Goal: Information Seeking & Learning: Check status

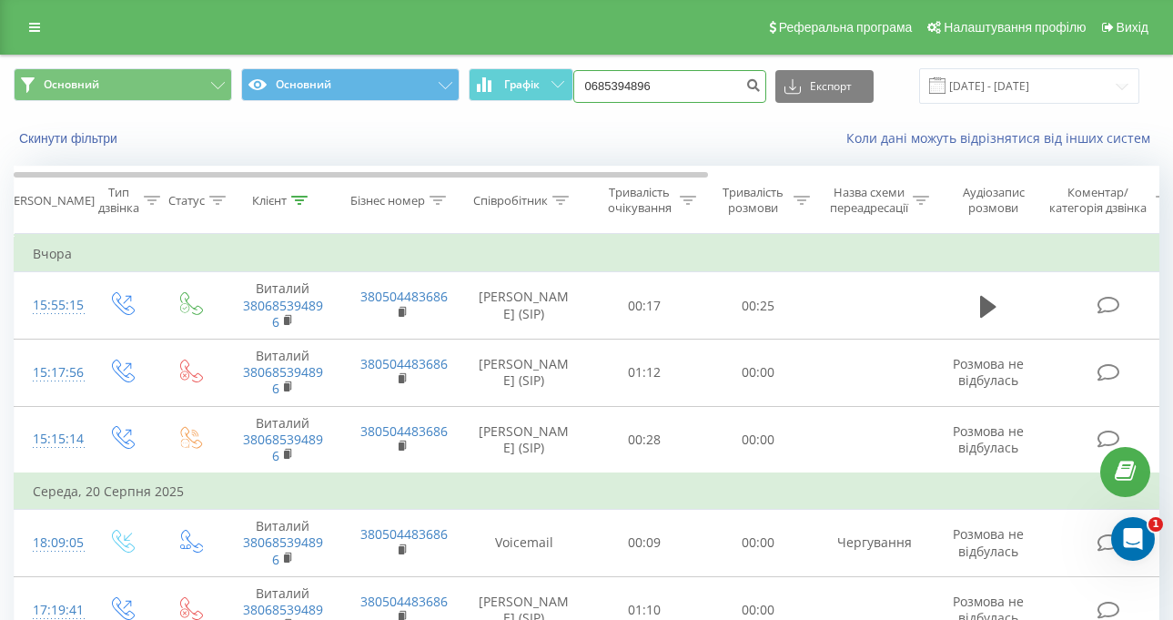
drag, startPoint x: 694, startPoint y: 94, endPoint x: 493, endPoint y: 102, distance: 200.4
click at [529, 102] on div "Основний Основний Графік 0685394896 Експорт .csv .xls .xlsx [DATE] - [DATE]" at bounding box center [587, 85] width 1146 height 35
click at [97, 137] on button "Скинути фільтри" at bounding box center [70, 138] width 113 height 16
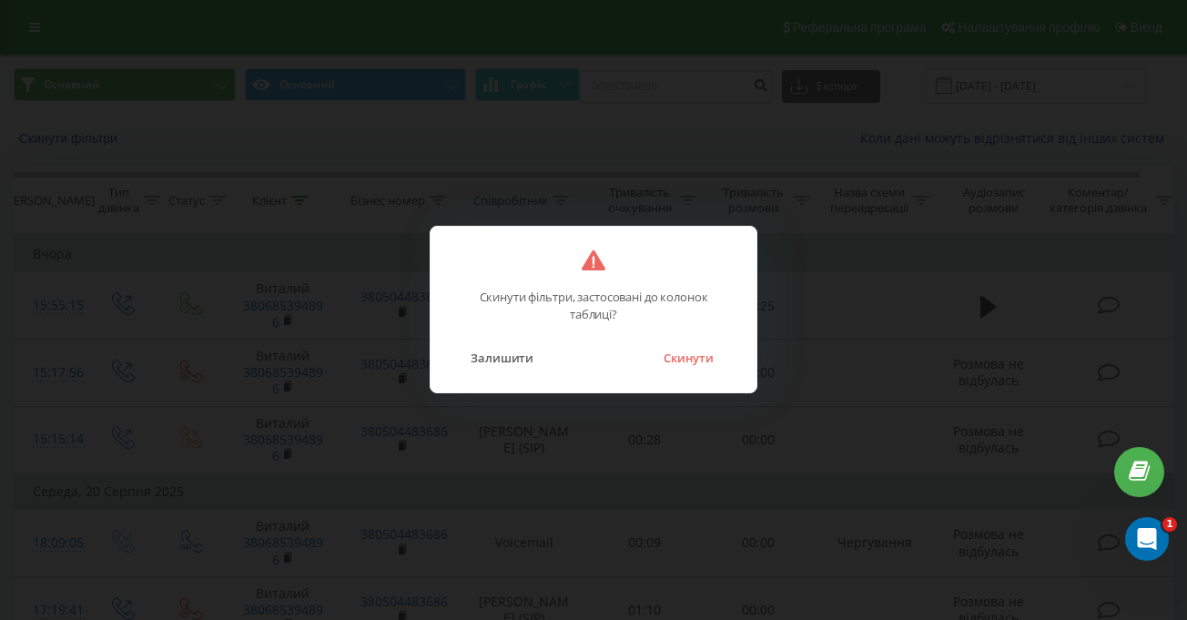
drag, startPoint x: 679, startPoint y: 368, endPoint x: 704, endPoint y: 276, distance: 95.4
click at [679, 367] on button "Скинути" at bounding box center [688, 358] width 68 height 24
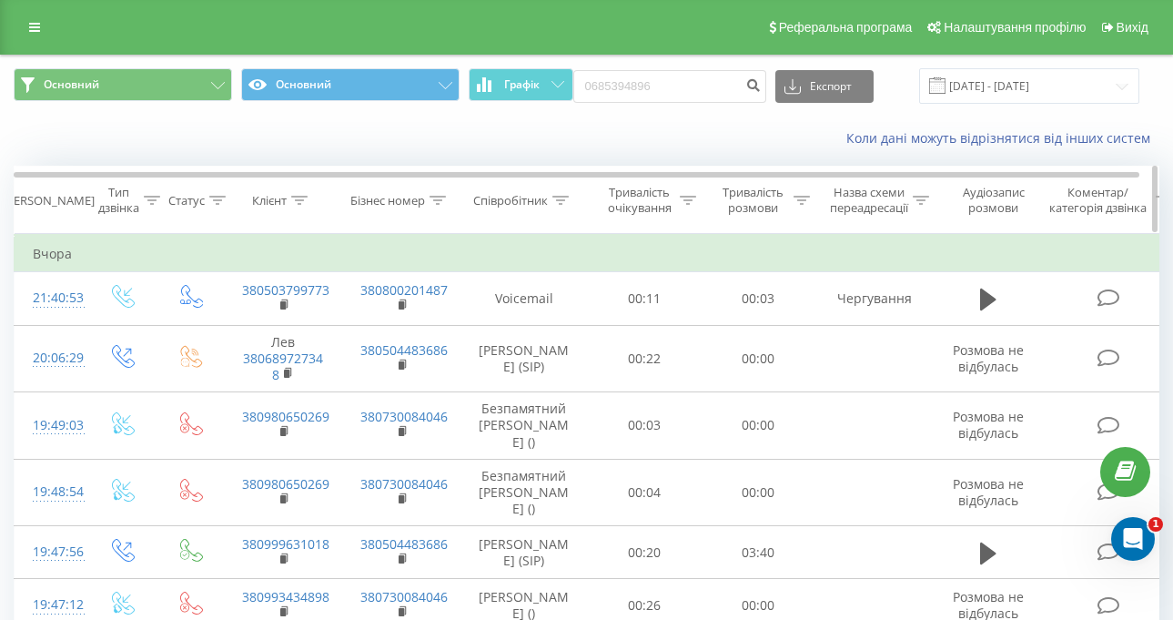
click at [522, 207] on div "Співробітник" at bounding box center [510, 200] width 75 height 15
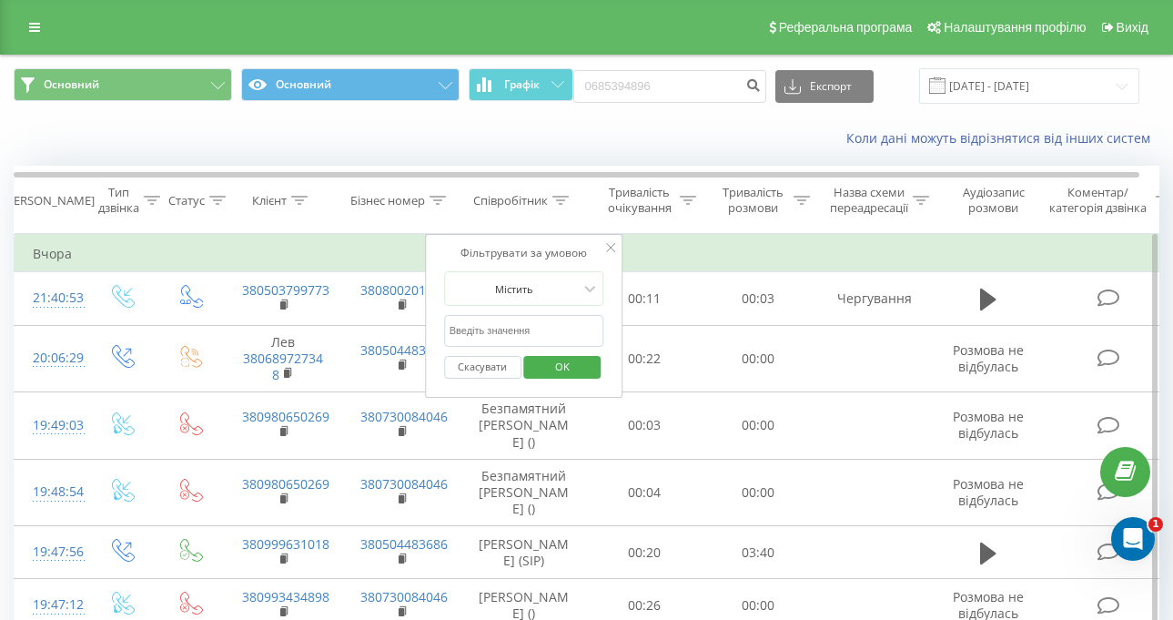
click at [562, 339] on input "text" at bounding box center [524, 331] width 160 height 32
type input "[PERSON_NAME]"
click at [570, 372] on span "OK" at bounding box center [562, 366] width 51 height 28
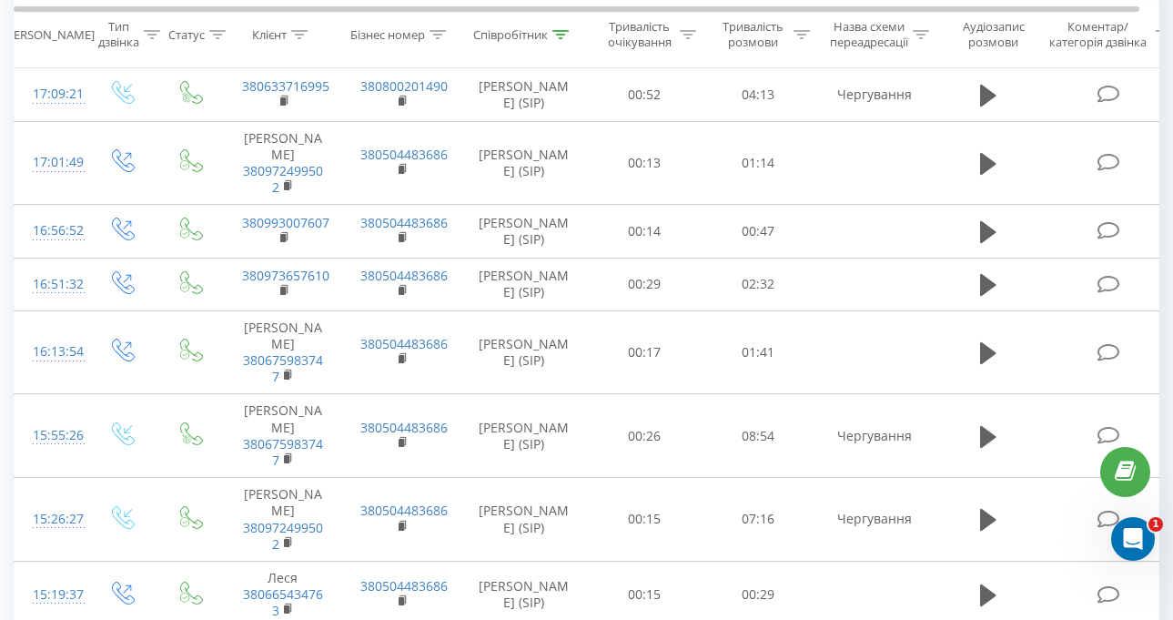
scroll to position [91, 0]
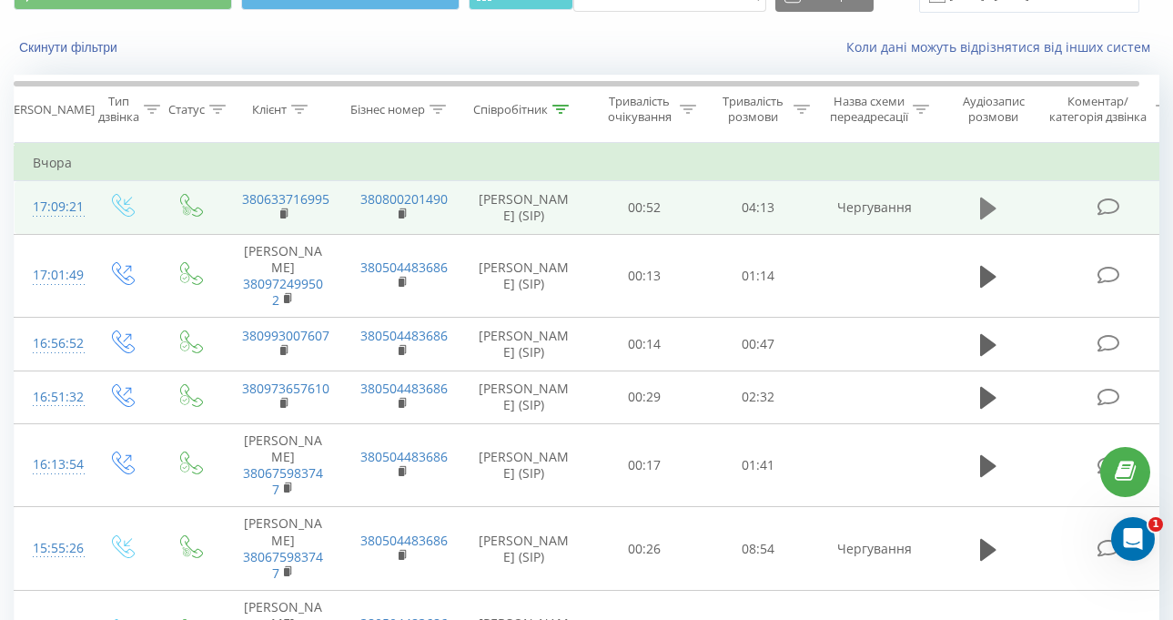
click at [996, 208] on icon at bounding box center [988, 209] width 16 height 22
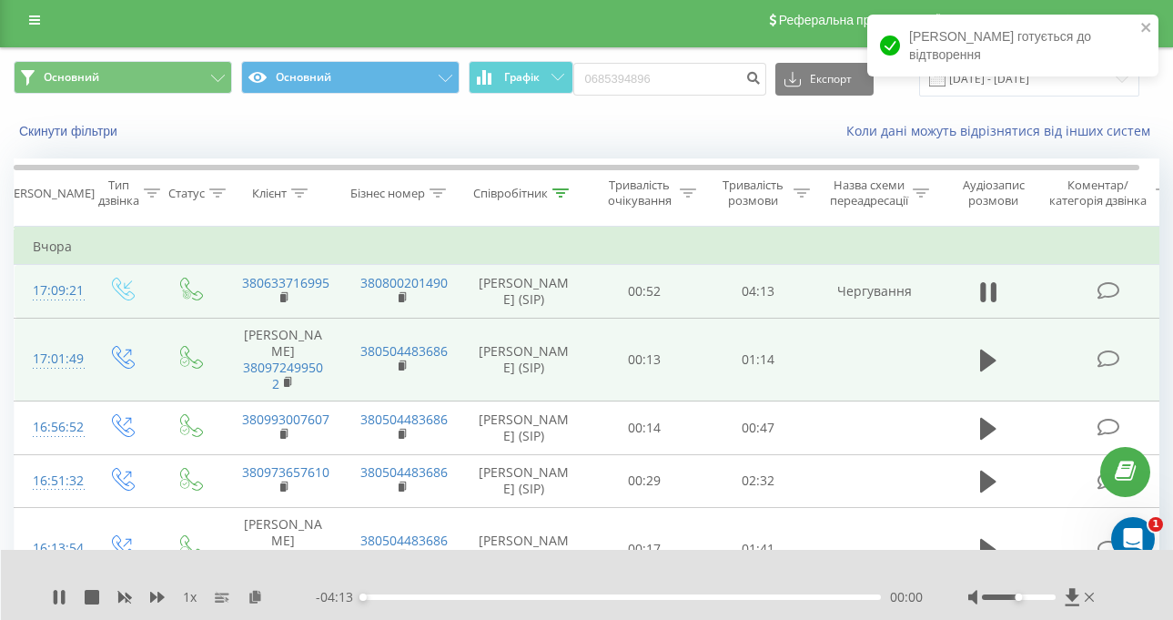
scroll to position [0, 0]
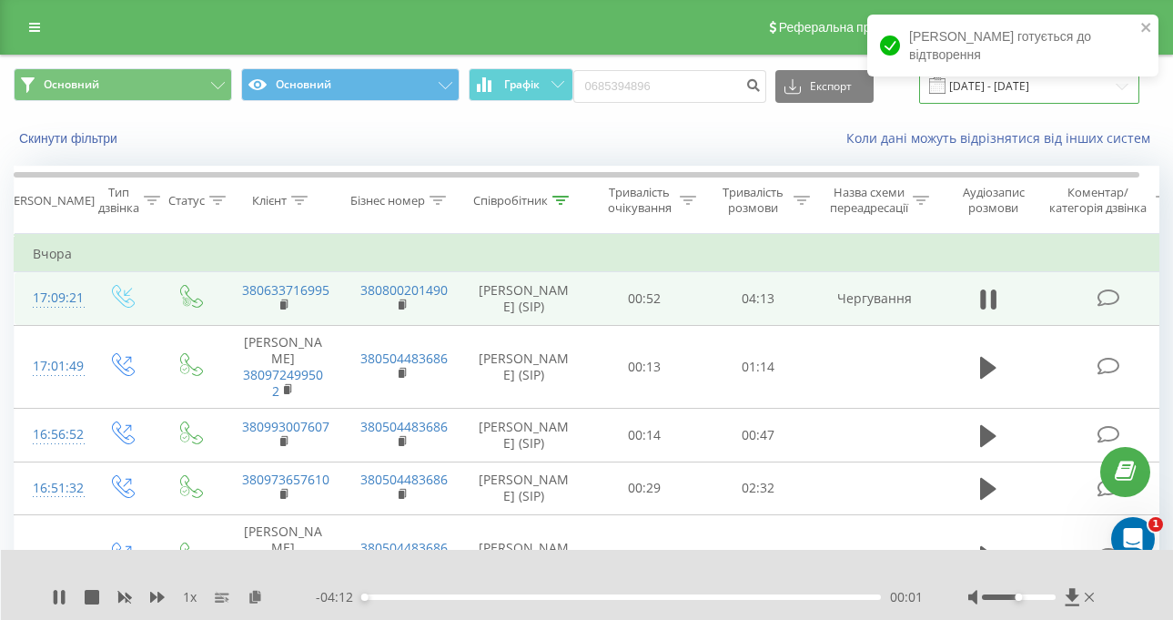
click at [1059, 96] on input "21.05.2025 - 21.08.2025" at bounding box center [1029, 85] width 220 height 35
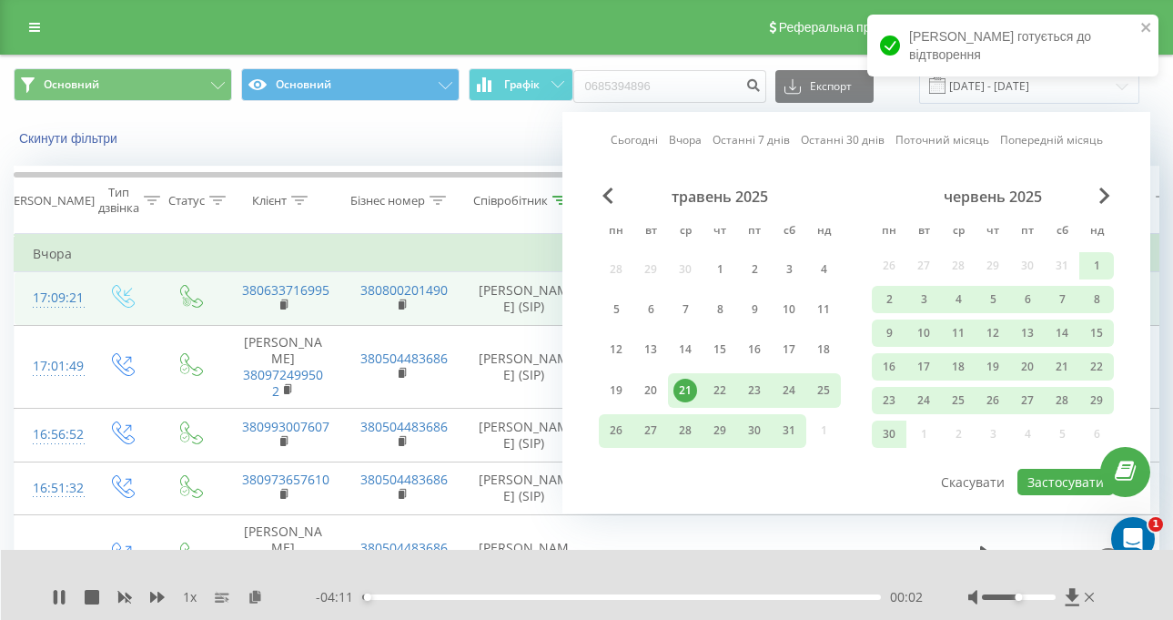
click at [1110, 196] on div "червень 2025" at bounding box center [993, 196] width 242 height 18
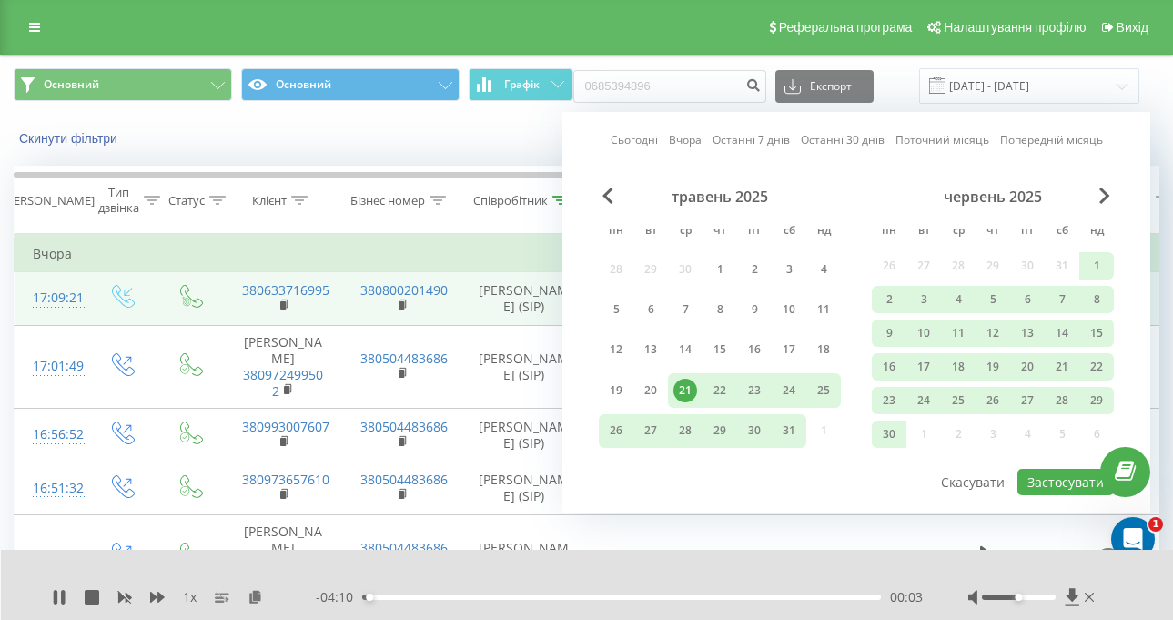
click at [1110, 195] on div "червень 2025" at bounding box center [993, 196] width 242 height 18
click at [1097, 196] on div "червень 2025" at bounding box center [993, 196] width 242 height 18
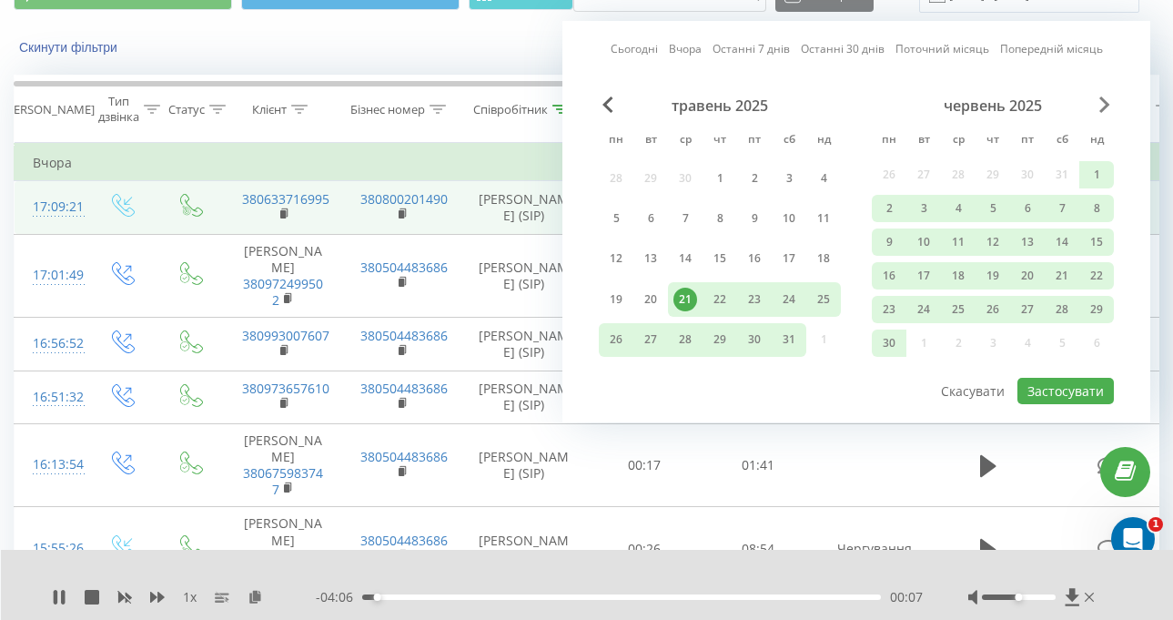
click at [1104, 101] on span "Next Month" at bounding box center [1104, 104] width 11 height 16
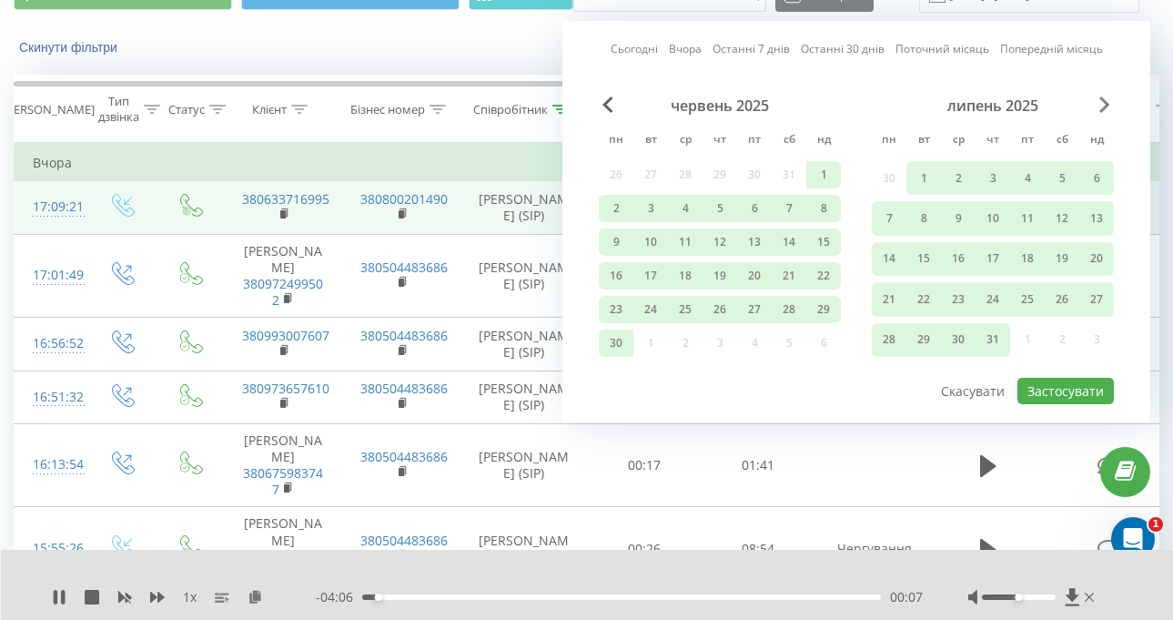
click at [1104, 101] on span "Next Month" at bounding box center [1104, 104] width 11 height 16
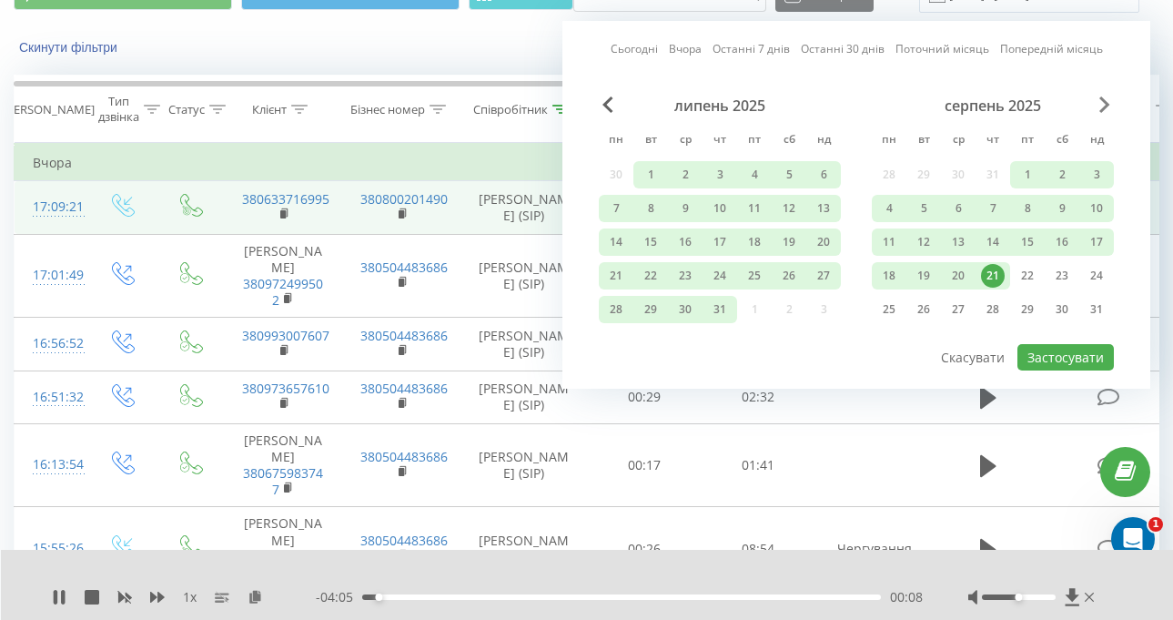
click at [1104, 101] on span "Next Month" at bounding box center [1104, 104] width 11 height 16
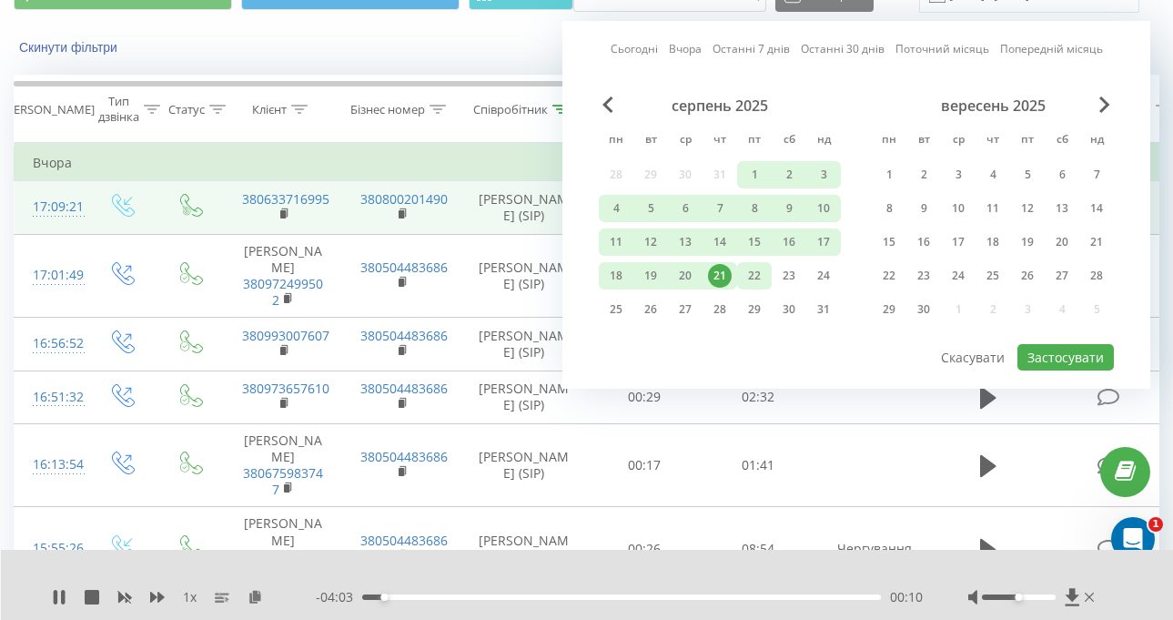
click at [761, 278] on div "22" at bounding box center [755, 276] width 24 height 24
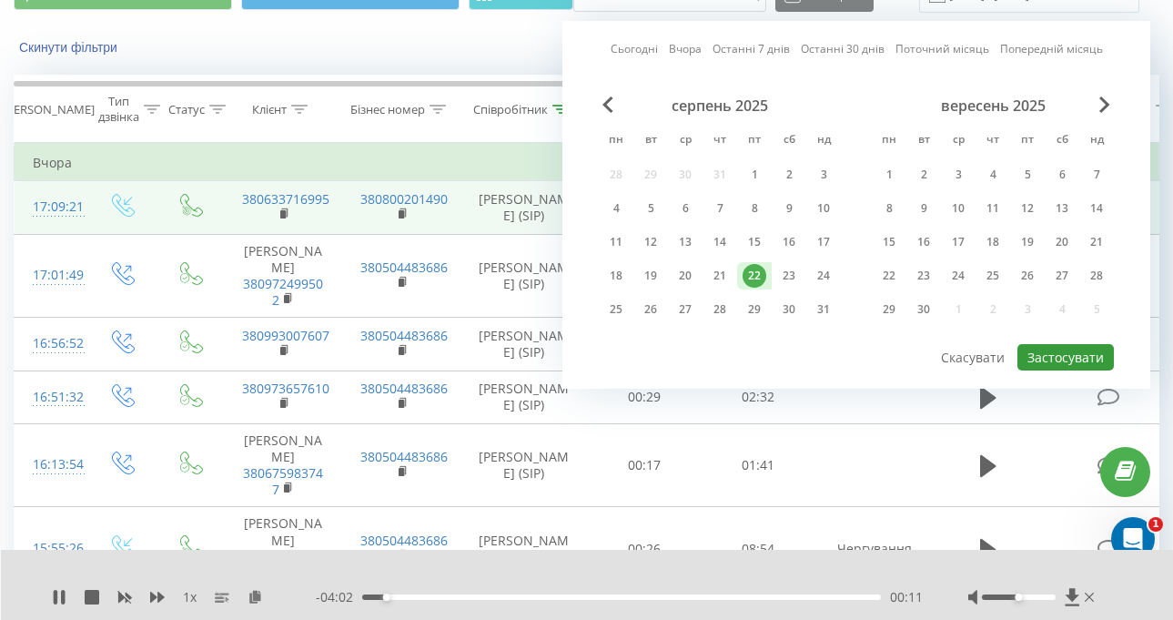
click at [1096, 359] on button "Застосувати" at bounding box center [1066, 357] width 96 height 26
type input "22.08.2025 - 22.08.2025"
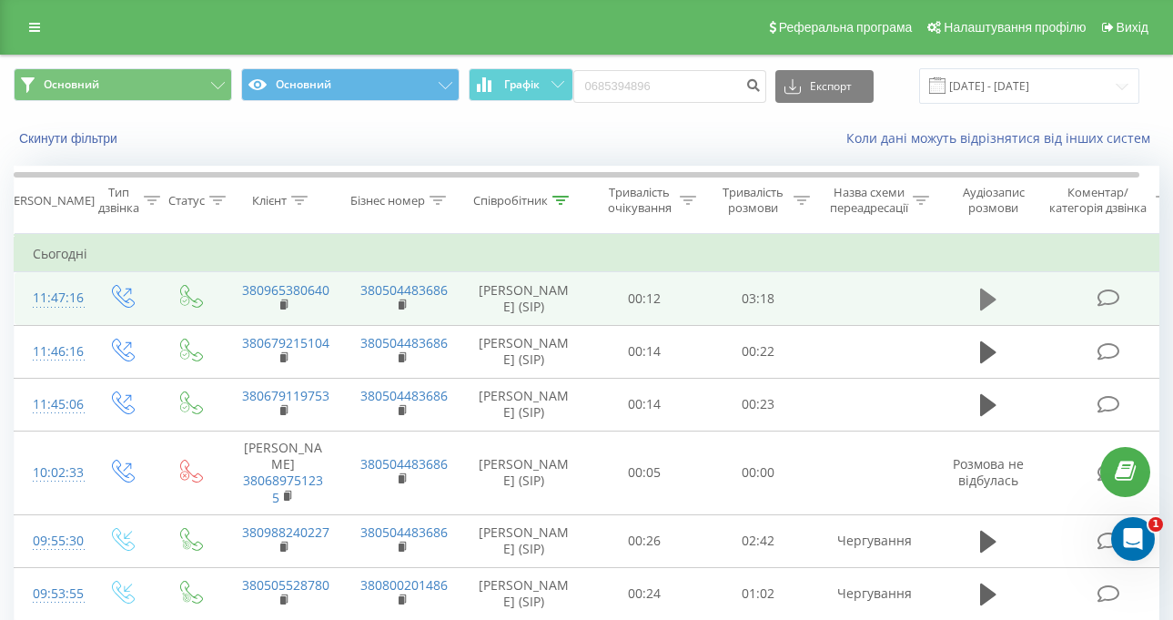
click at [986, 298] on icon at bounding box center [988, 300] width 16 height 22
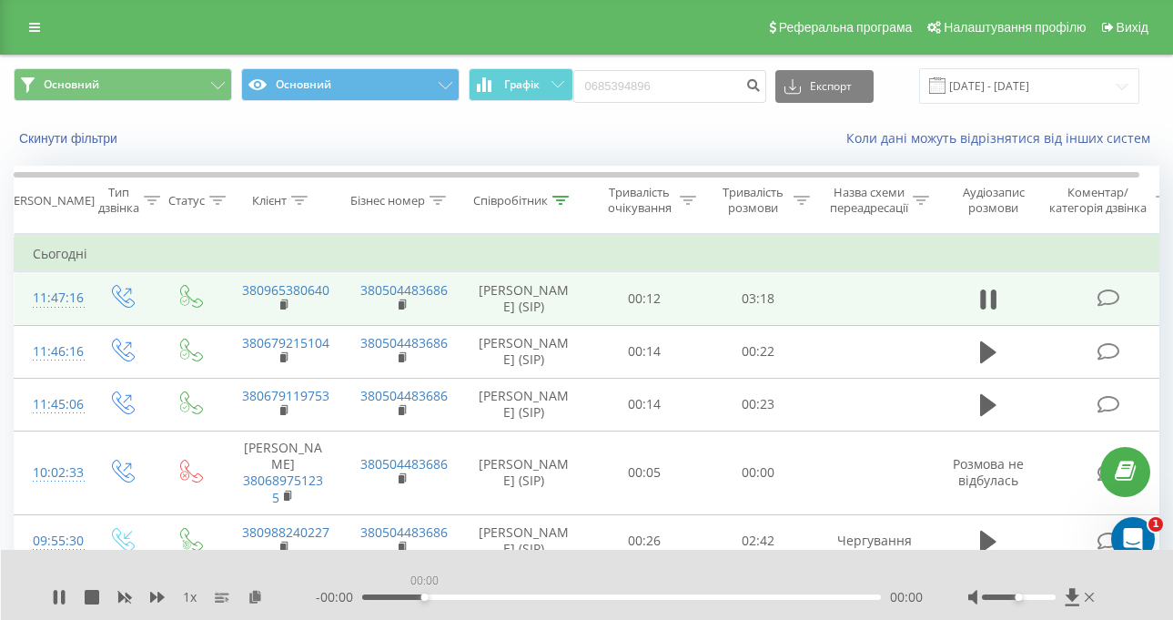
click at [422, 598] on div "00:00" at bounding box center [621, 596] width 519 height 5
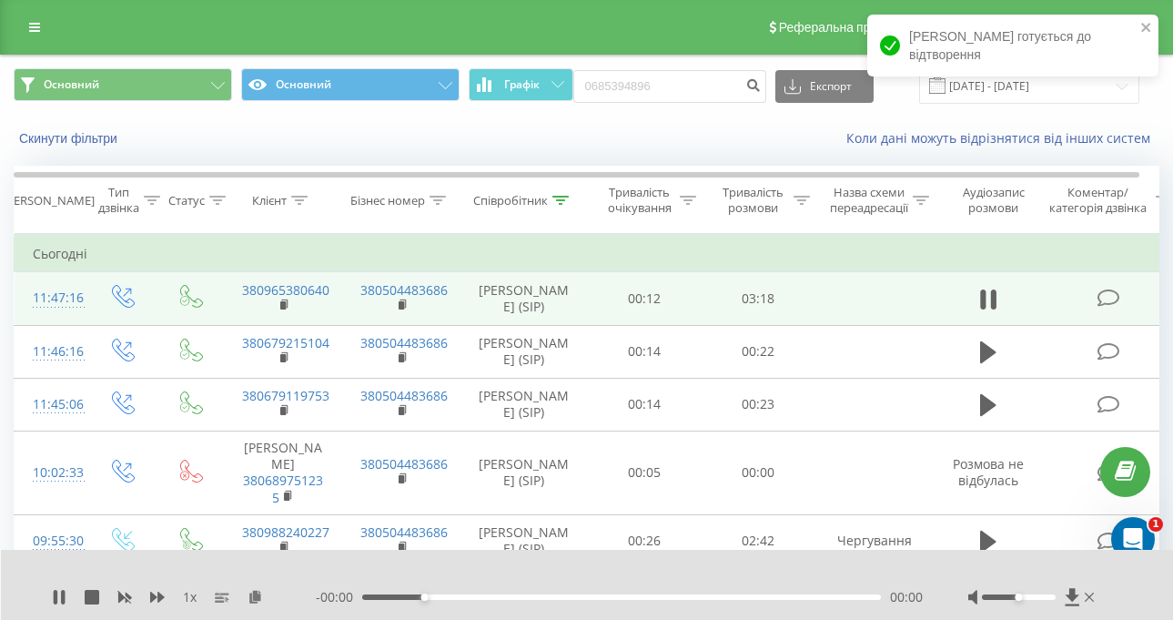
click at [529, 596] on div "00:00" at bounding box center [621, 596] width 519 height 5
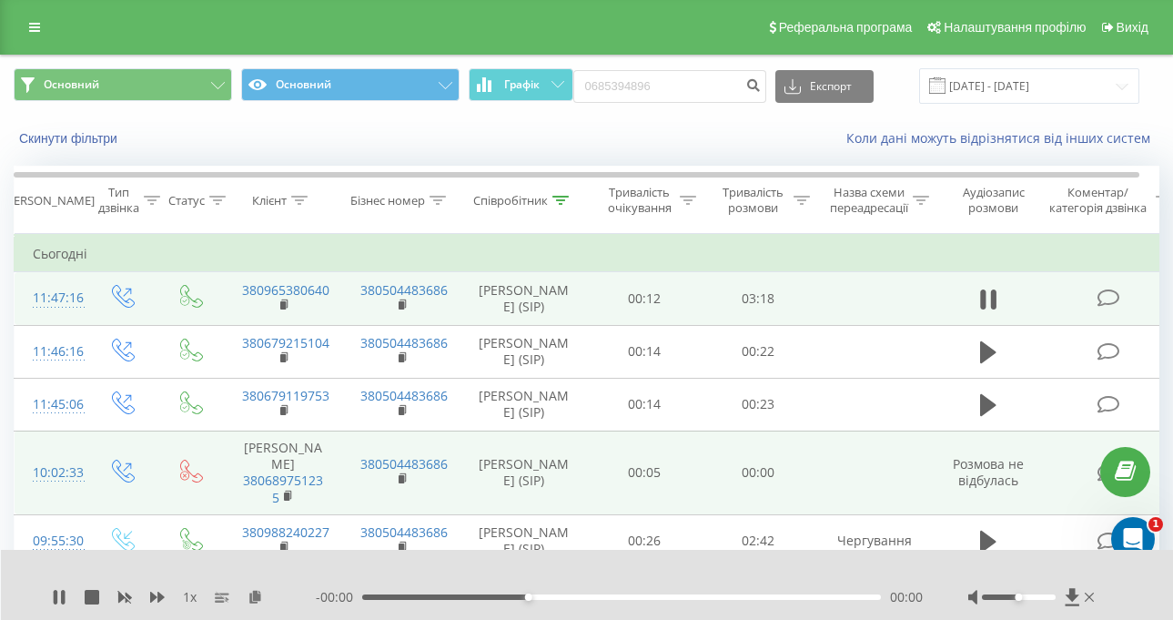
scroll to position [91, 0]
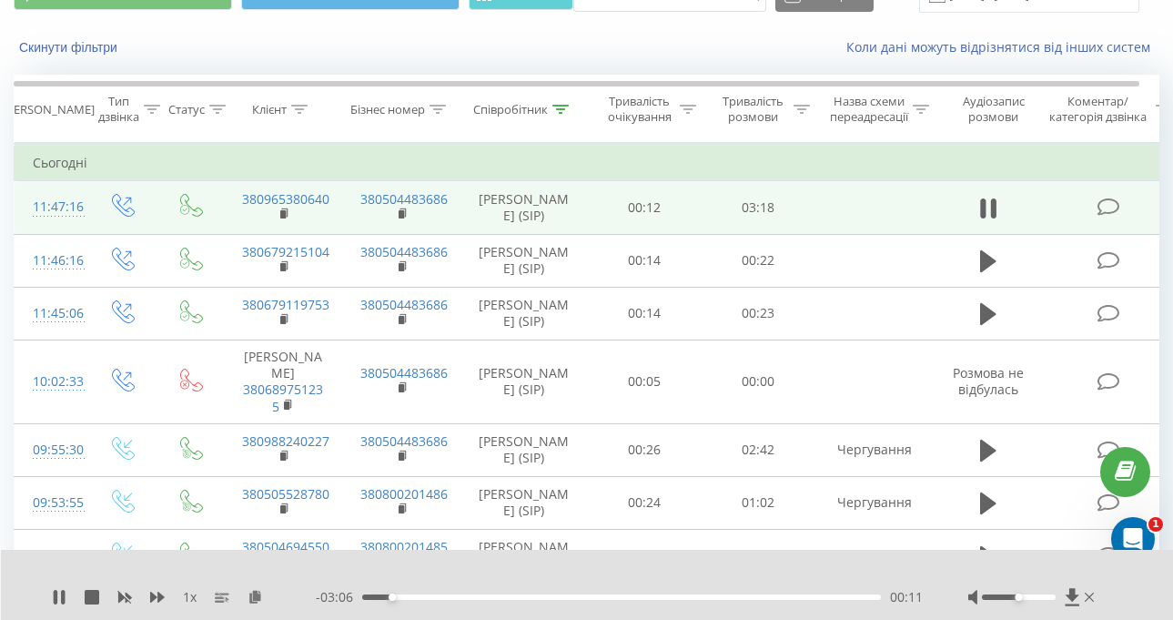
click at [559, 601] on div "- 03:06 00:11 00:11" at bounding box center [619, 597] width 607 height 18
click at [563, 596] on div "00:11" at bounding box center [621, 596] width 519 height 5
click at [620, 597] on div "01:17" at bounding box center [621, 596] width 519 height 5
click at [73, 583] on div "1 x - 01:20 01:57 01:57" at bounding box center [587, 585] width 1173 height 70
click at [62, 594] on icon at bounding box center [63, 597] width 4 height 15
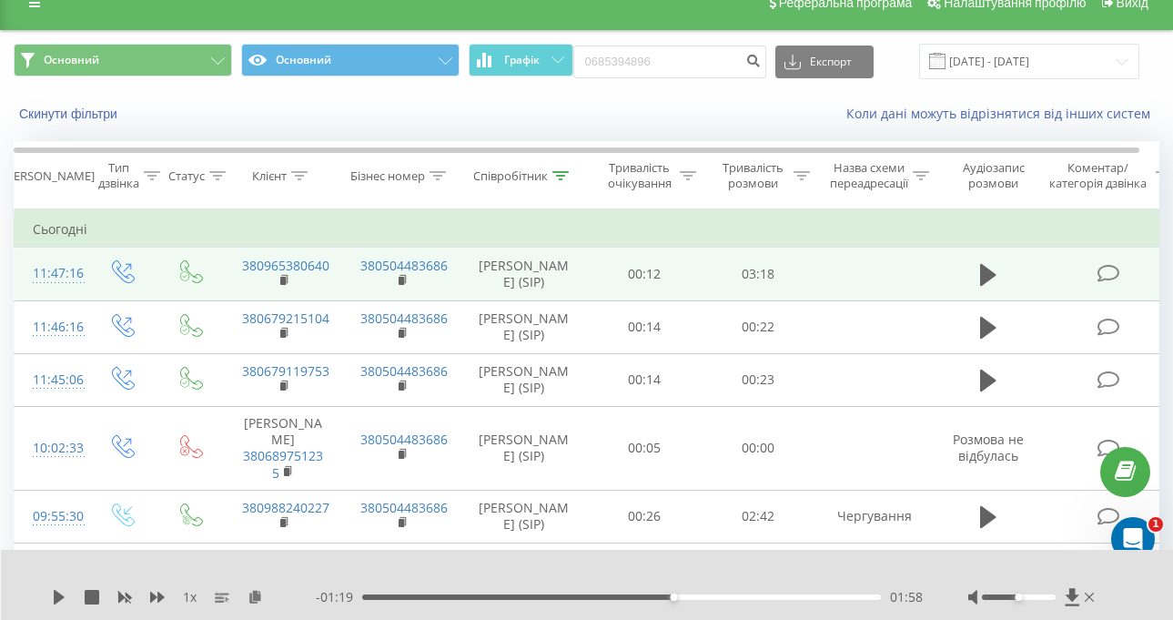
scroll to position [0, 0]
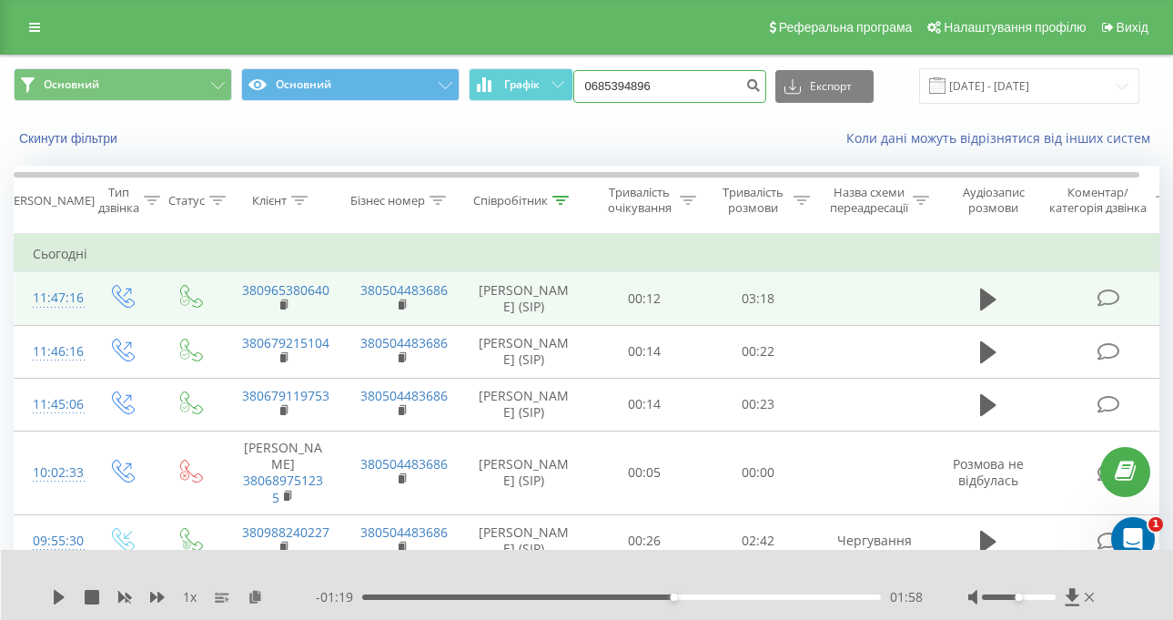
drag, startPoint x: 660, startPoint y: 87, endPoint x: 588, endPoint y: 98, distance: 72.7
click at [588, 98] on input "0685394896" at bounding box center [669, 86] width 193 height 33
paste input "380988240227"
drag, startPoint x: 611, startPoint y: 86, endPoint x: 583, endPoint y: 86, distance: 28.2
click at [583, 86] on div "Основний Основний Графік 380988240227 Експорт .csv .xls .xlsx 22.08.2025 - 22.0…" at bounding box center [587, 85] width 1146 height 35
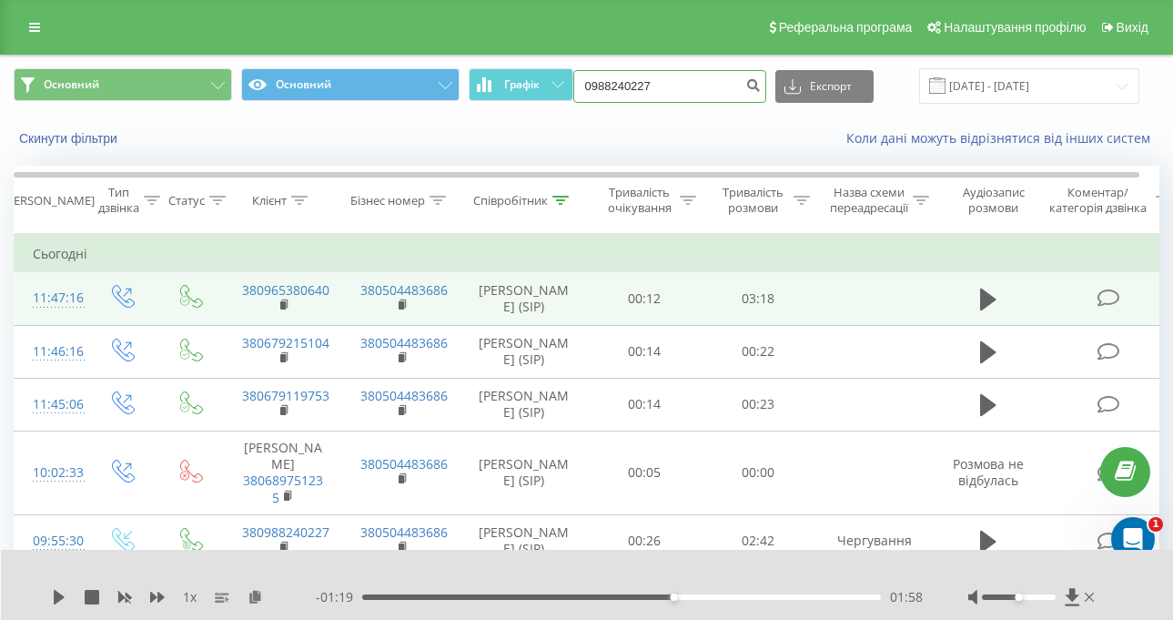
type input "0988240227"
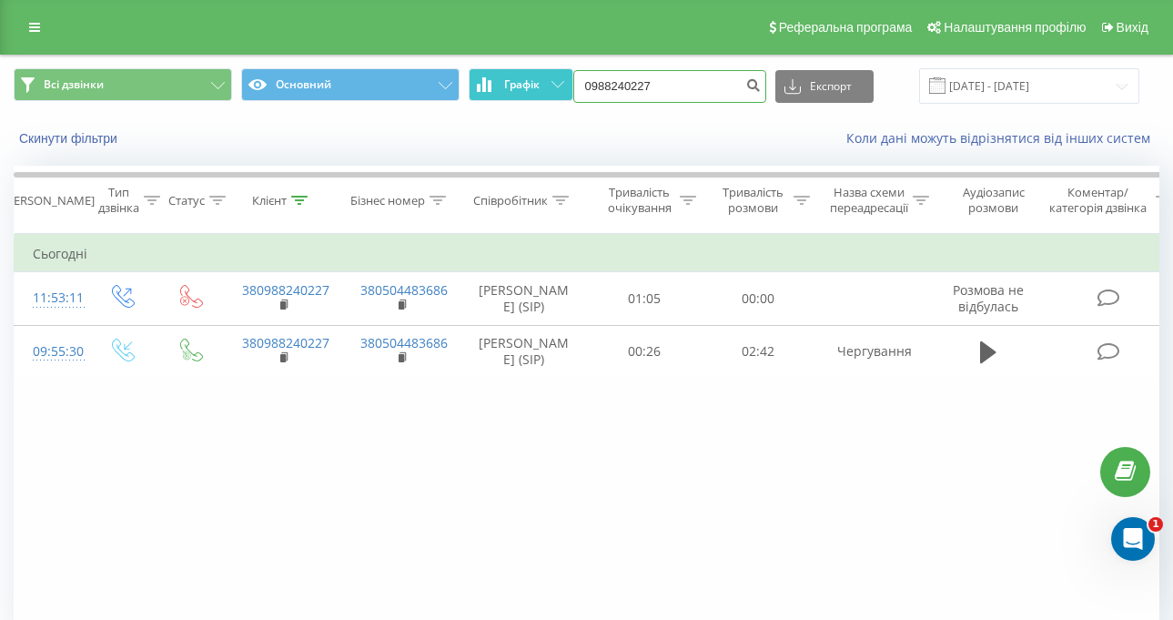
drag, startPoint x: 674, startPoint y: 87, endPoint x: 494, endPoint y: 87, distance: 180.2
click at [494, 87] on div "Всі дзвінки Основний Графік 0988240227 Експорт .csv .xls .xlsx [DATE] - [DATE]" at bounding box center [587, 85] width 1146 height 35
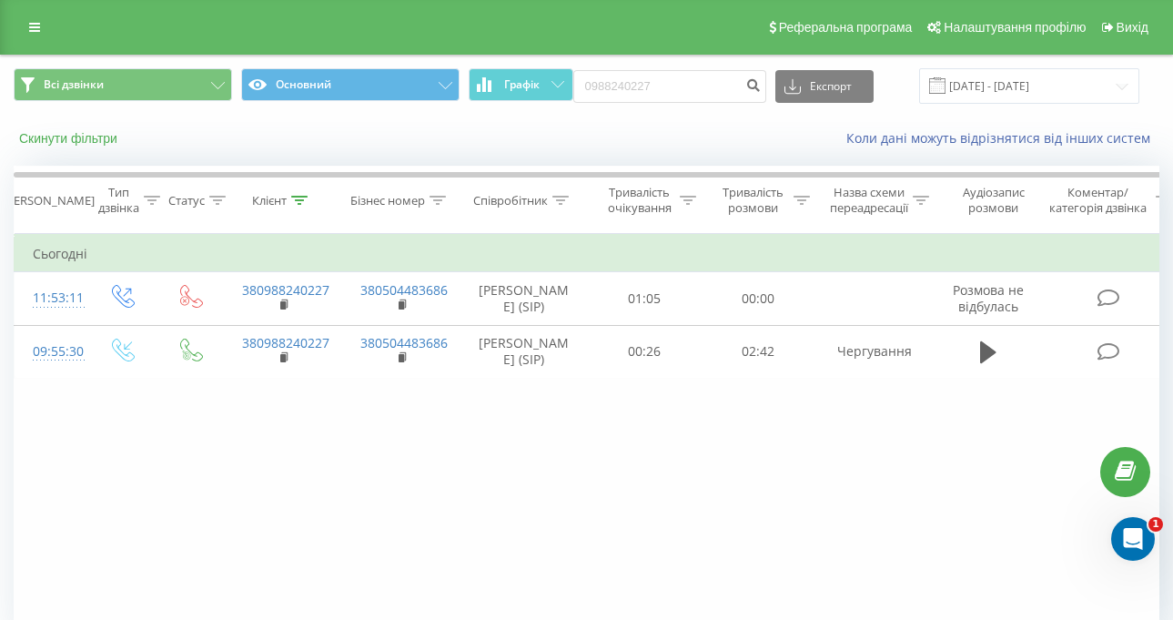
click at [83, 146] on button "Скинути фільтри" at bounding box center [70, 138] width 113 height 16
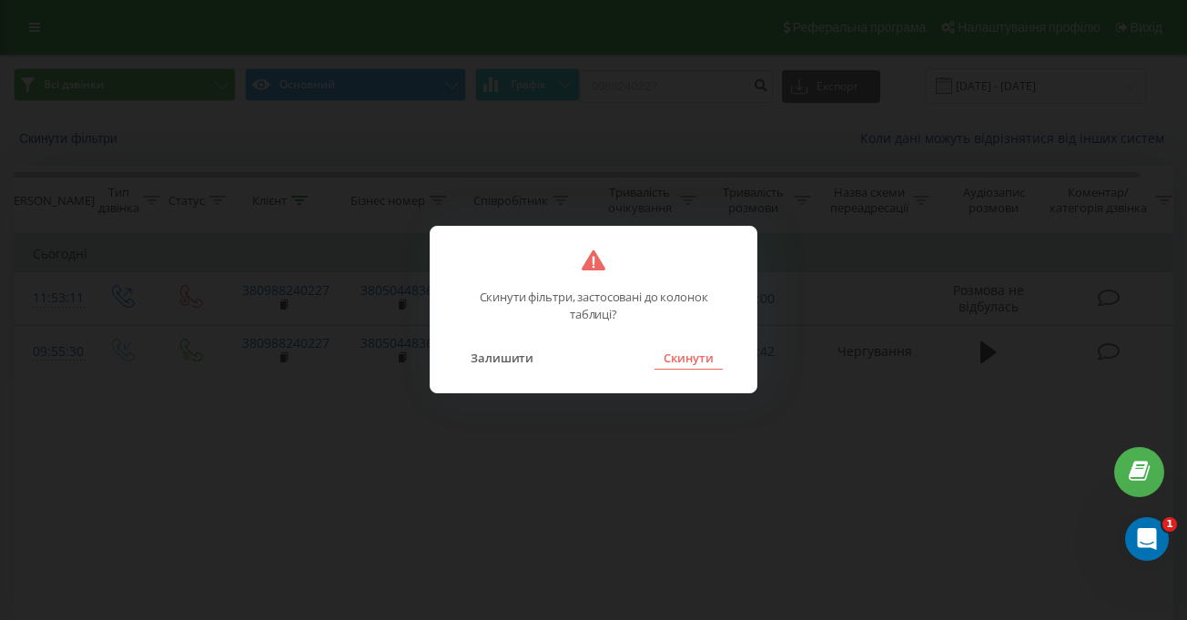
click at [666, 350] on button "Скинути" at bounding box center [688, 358] width 68 height 24
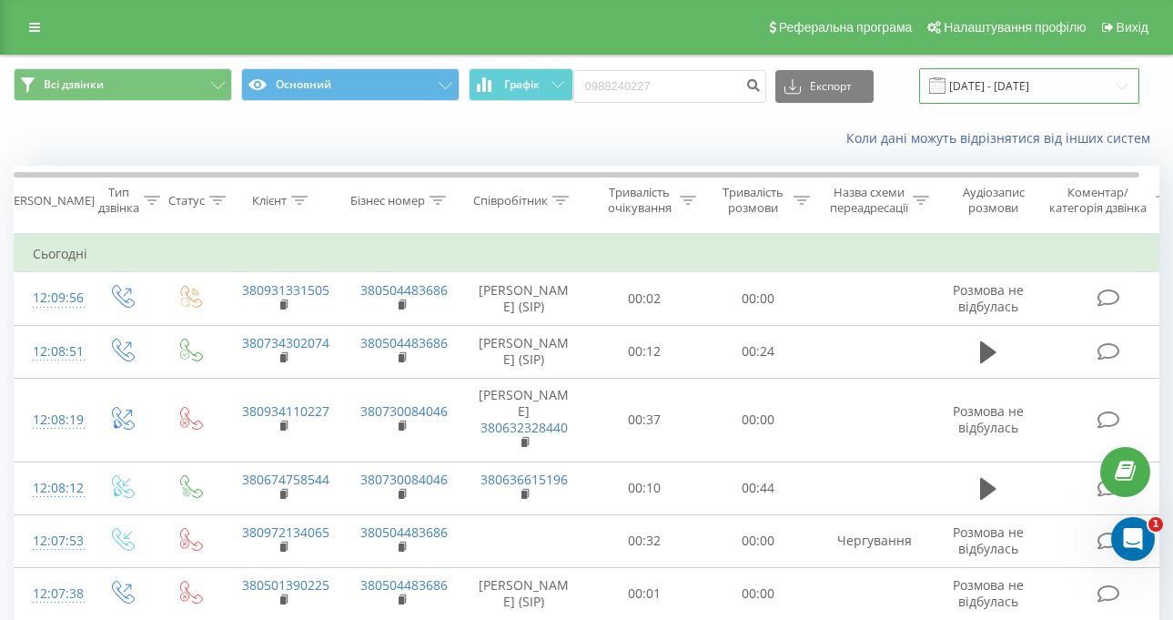
click at [991, 95] on input "[DATE] - [DATE]" at bounding box center [1029, 85] width 220 height 35
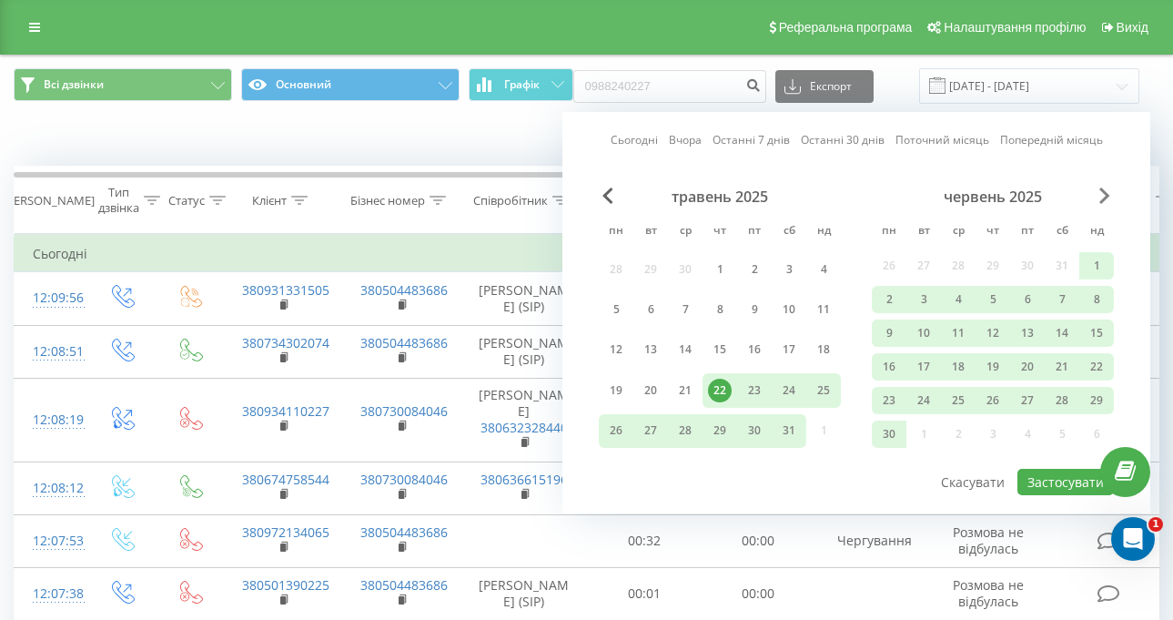
click at [1107, 195] on span "Next Month" at bounding box center [1104, 195] width 11 height 16
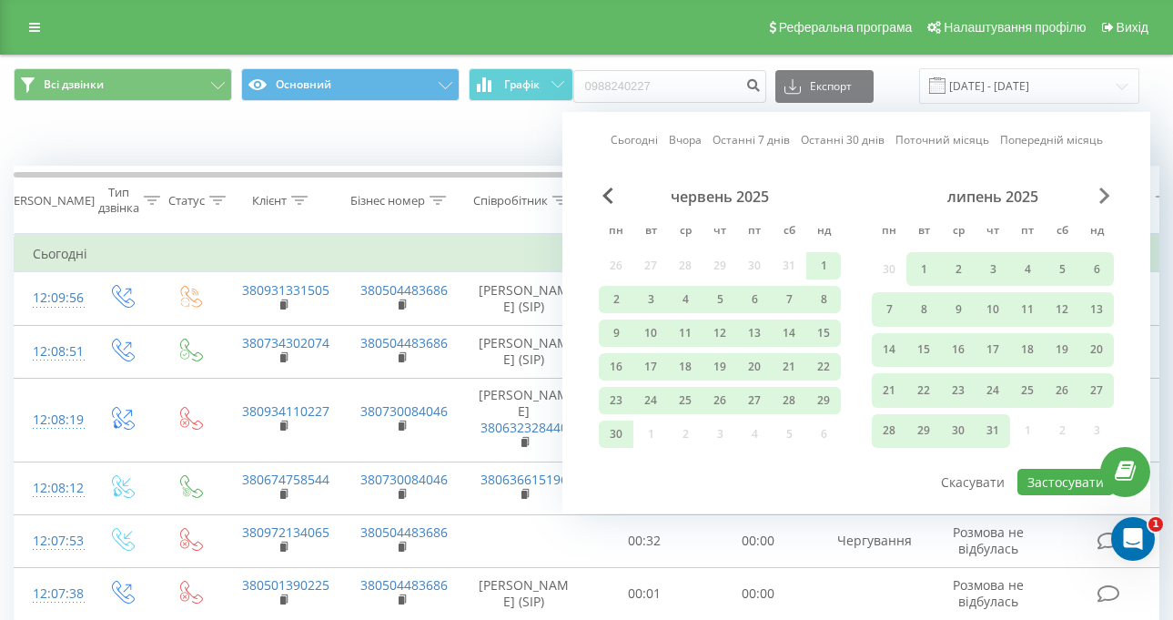
click at [1106, 194] on span "Next Month" at bounding box center [1104, 195] width 11 height 16
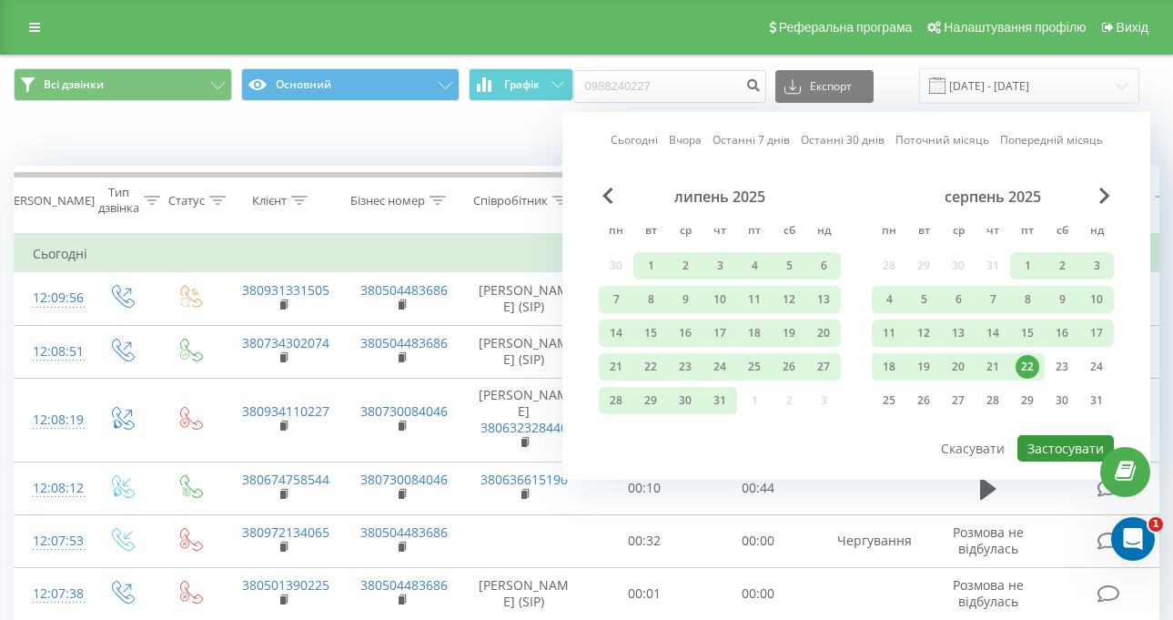
click at [1053, 438] on button "Застосувати" at bounding box center [1066, 448] width 96 height 26
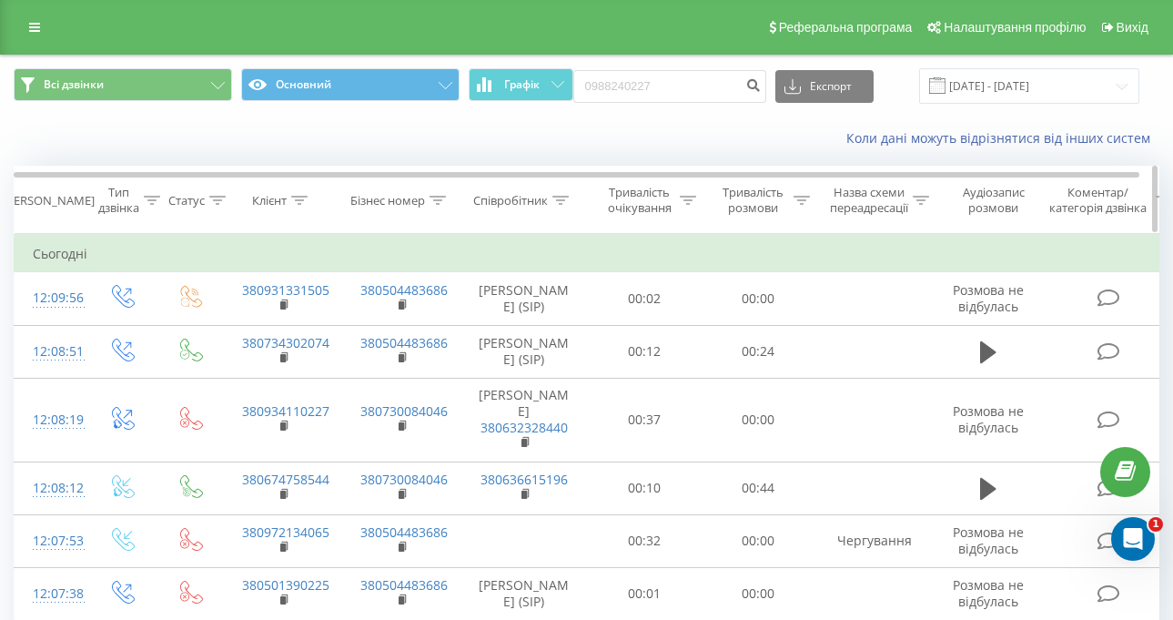
click at [529, 193] on div "Співробітник" at bounding box center [510, 200] width 75 height 15
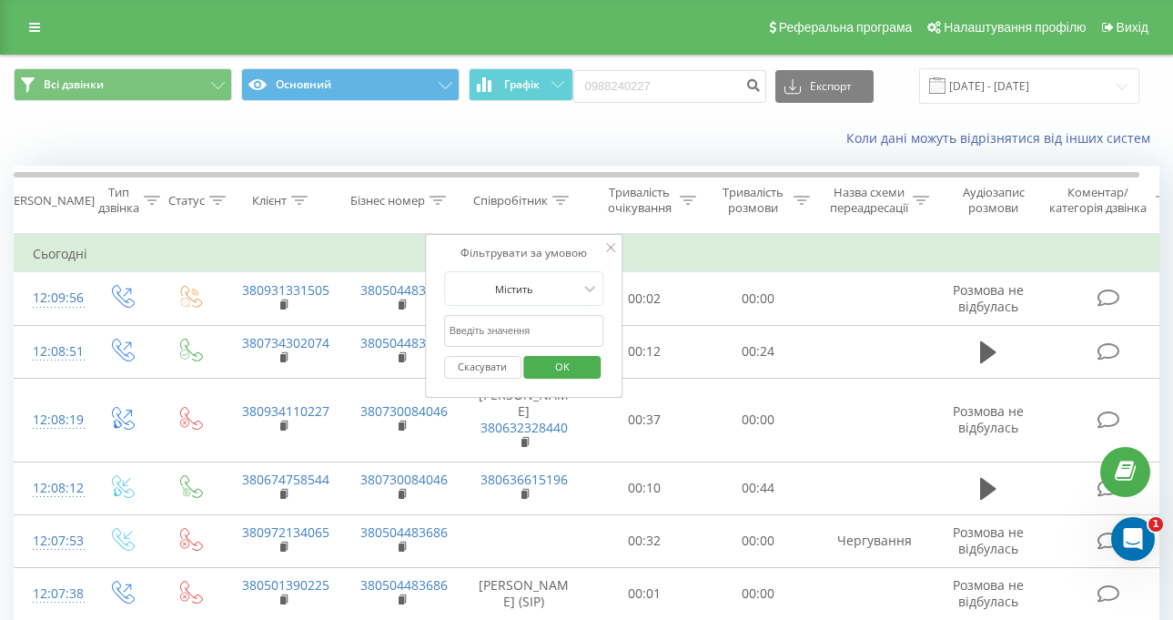
click at [552, 329] on input "text" at bounding box center [524, 331] width 160 height 32
type input "[PERSON_NAME]"
click at [546, 360] on span "OK" at bounding box center [562, 366] width 51 height 28
